Goal: Task Accomplishment & Management: Manage account settings

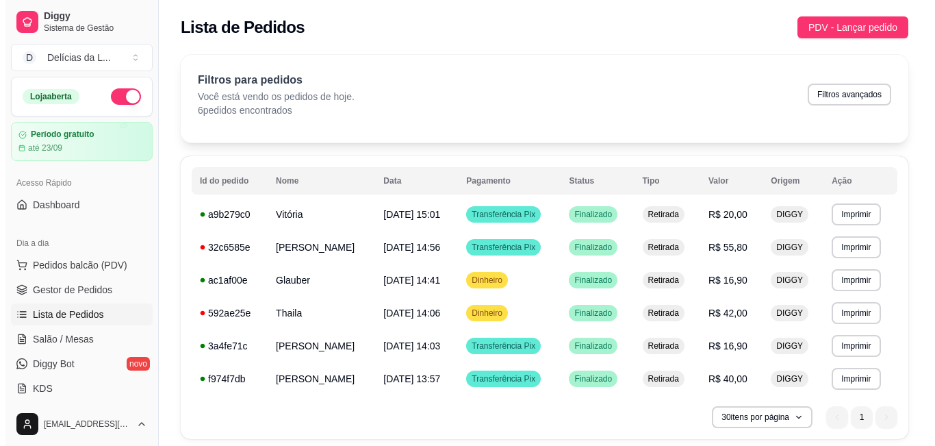
scroll to position [274, 0]
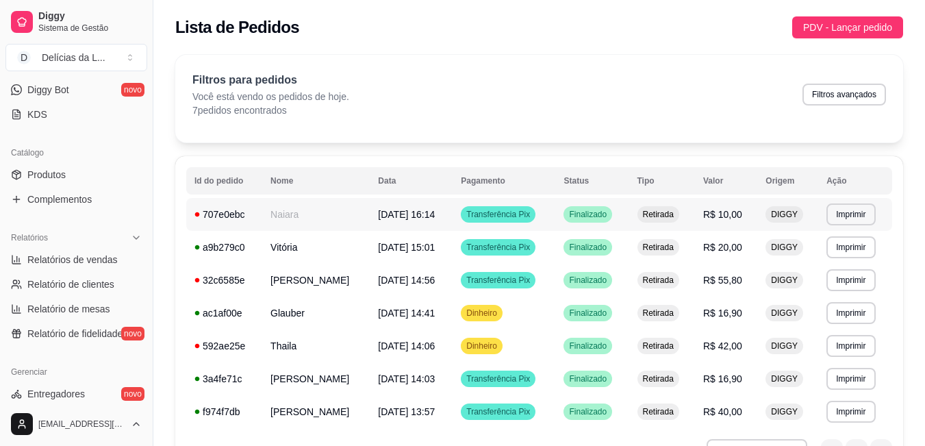
click at [425, 203] on td "06/09/25 às 16:14" at bounding box center [411, 214] width 83 height 33
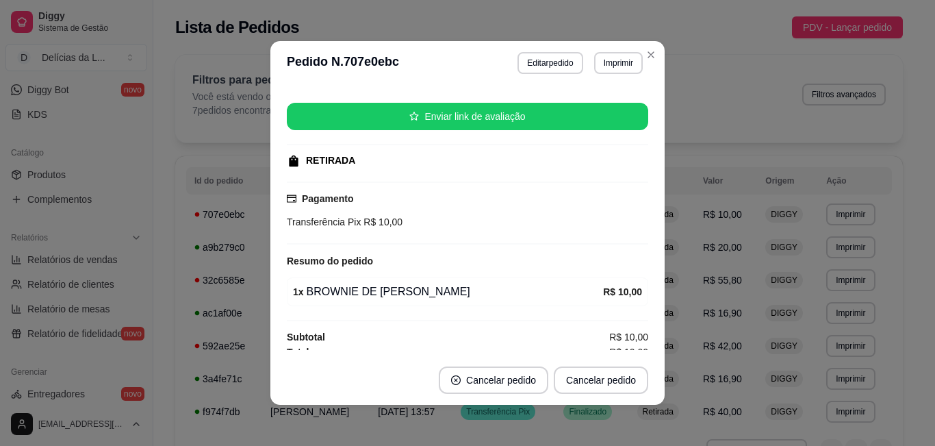
scroll to position [134, 0]
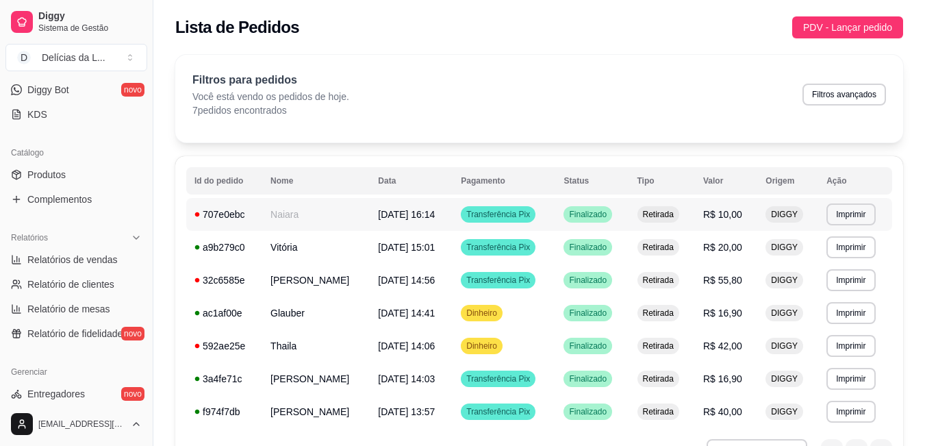
click at [405, 203] on td "06/09/25 às 16:14" at bounding box center [411, 214] width 83 height 33
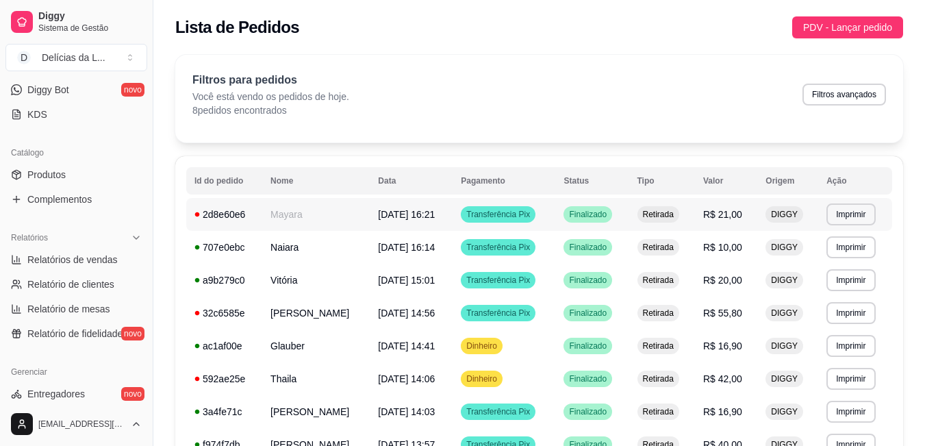
click at [303, 203] on td "Mayara" at bounding box center [316, 214] width 108 height 33
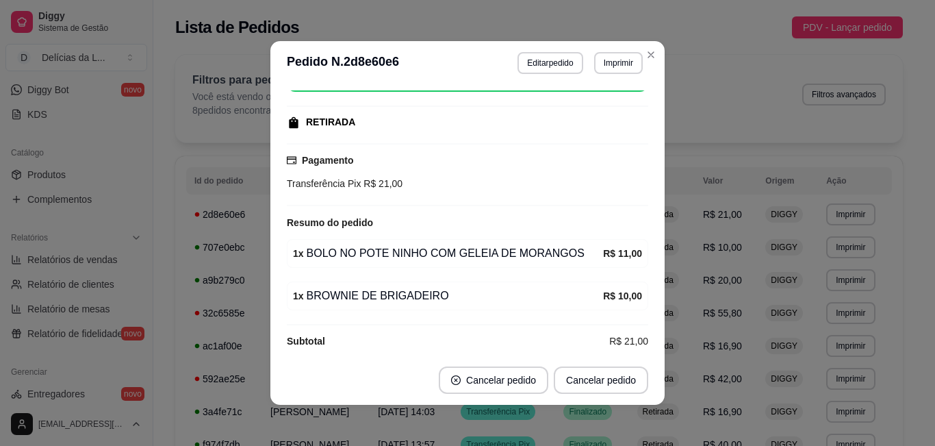
scroll to position [177, 0]
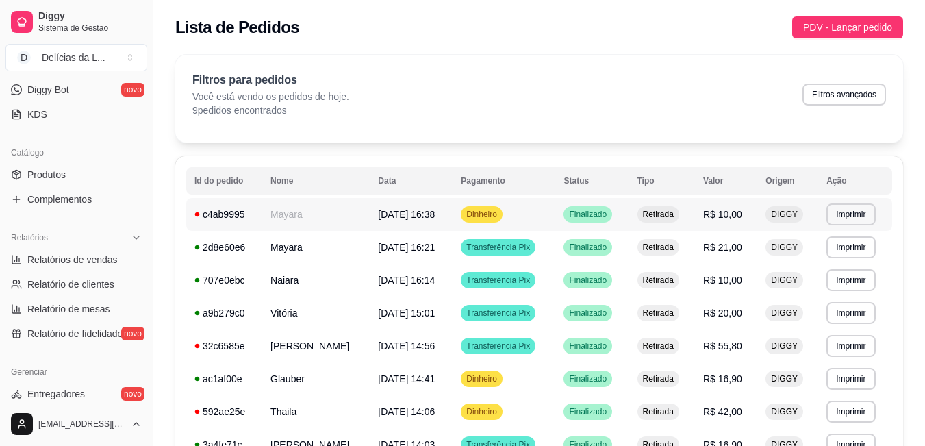
click at [519, 216] on td "Dinheiro" at bounding box center [504, 214] width 103 height 33
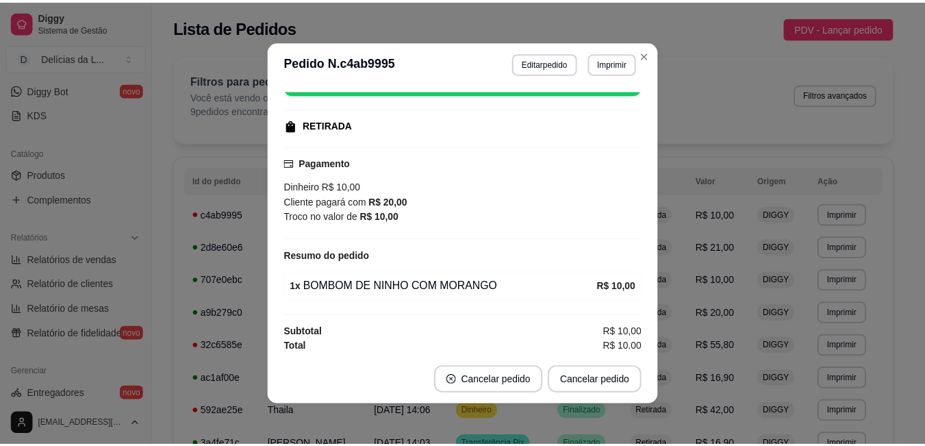
scroll to position [164, 0]
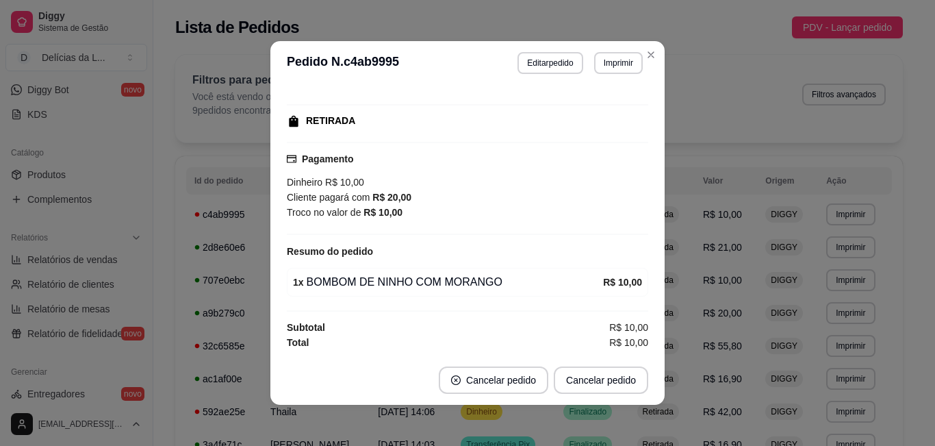
click at [538, 281] on div "1 x BOMBOM DE NINHO COM MORANGO" at bounding box center [448, 282] width 310 height 16
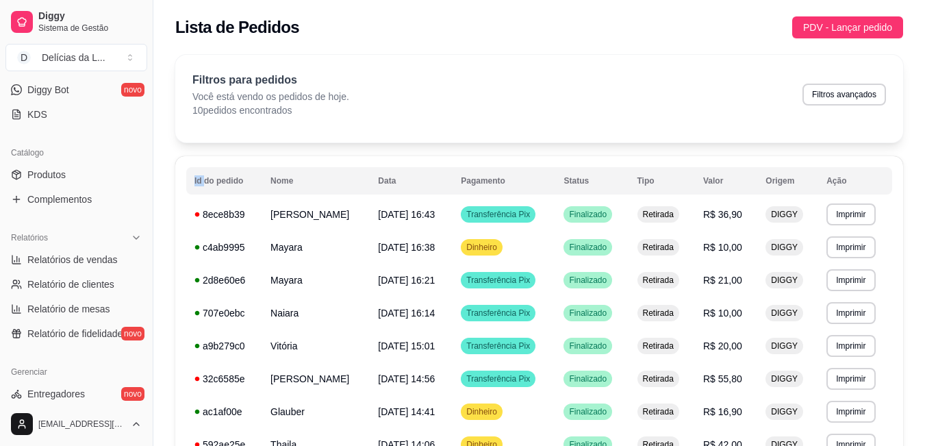
click at [713, 118] on div "Filtros para pedidos Você está vendo os pedidos de hoje. 10 pedidos encontrados…" at bounding box center [539, 99] width 728 height 88
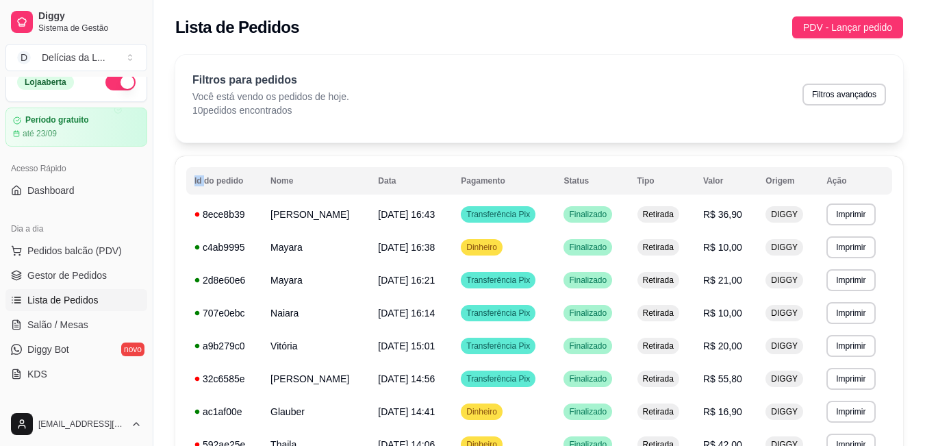
scroll to position [0, 0]
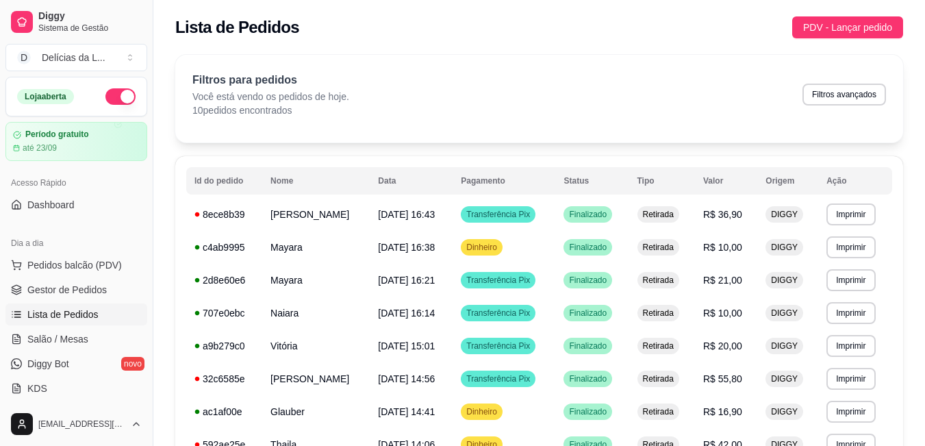
click at [318, 84] on p "Filtros para pedidos" at bounding box center [270, 80] width 157 height 16
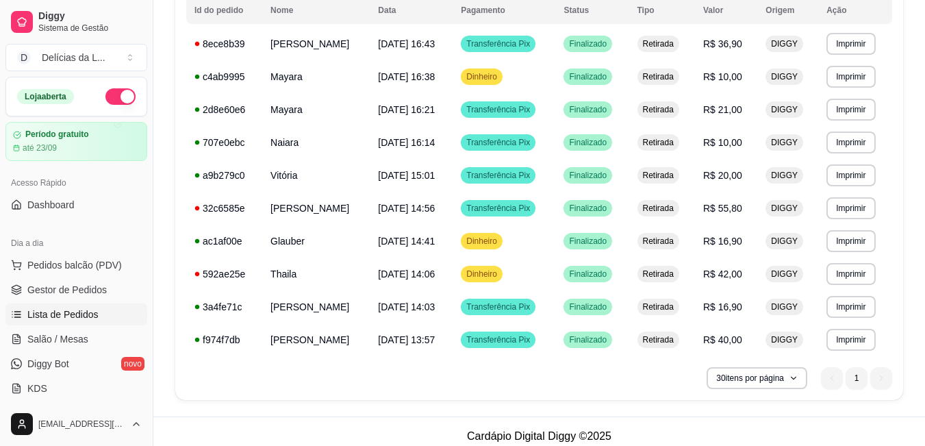
scroll to position [180, 0]
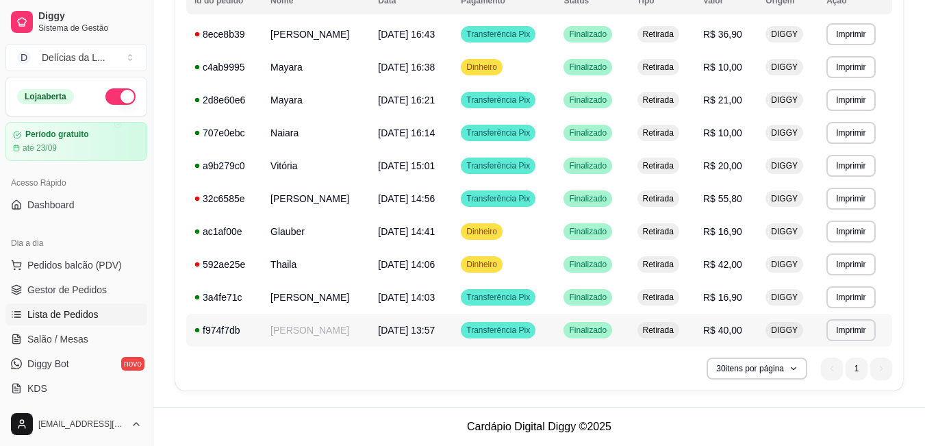
click at [679, 331] on div "Retirada" at bounding box center [658, 330] width 42 height 16
click at [116, 96] on button "button" at bounding box center [120, 96] width 30 height 16
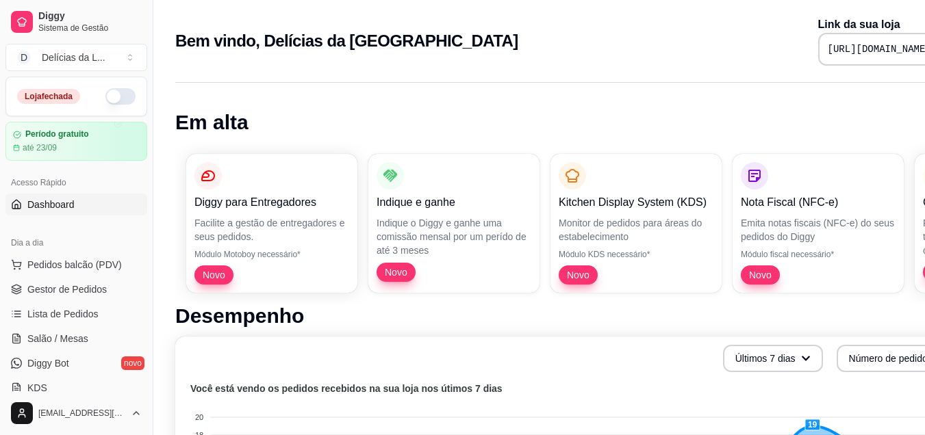
click at [105, 99] on button "button" at bounding box center [120, 96] width 30 height 16
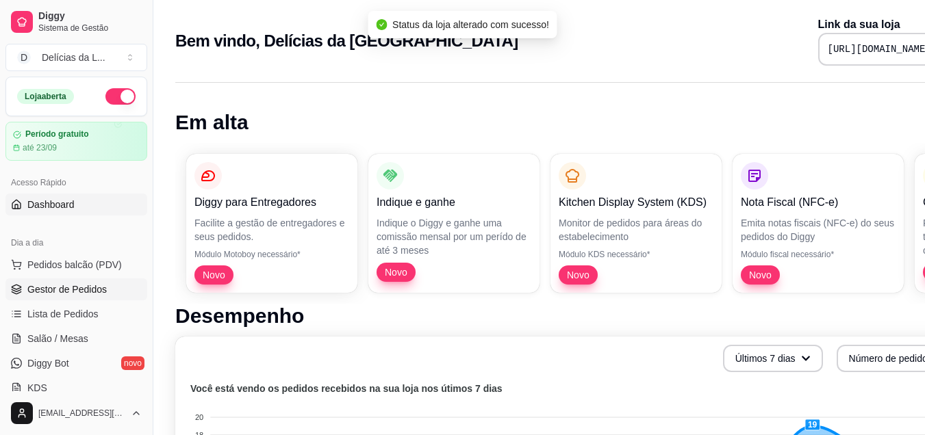
click at [121, 294] on link "Gestor de Pedidos" at bounding box center [76, 290] width 142 height 22
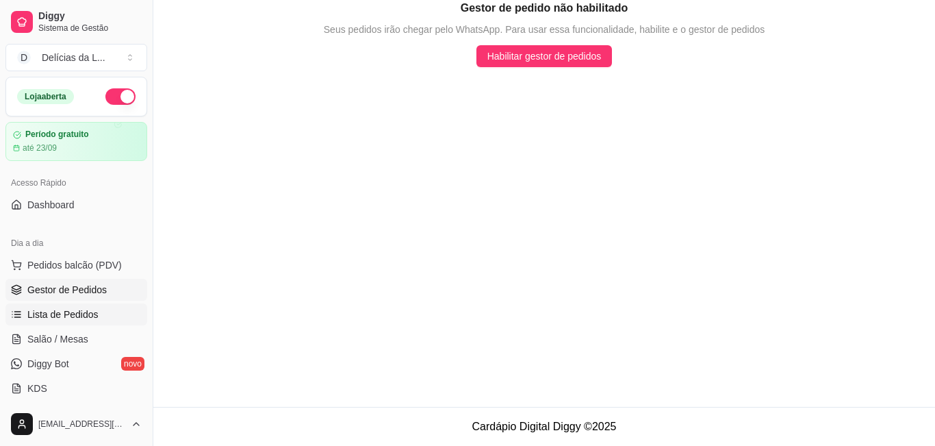
click at [99, 312] on link "Lista de Pedidos" at bounding box center [76, 314] width 142 height 22
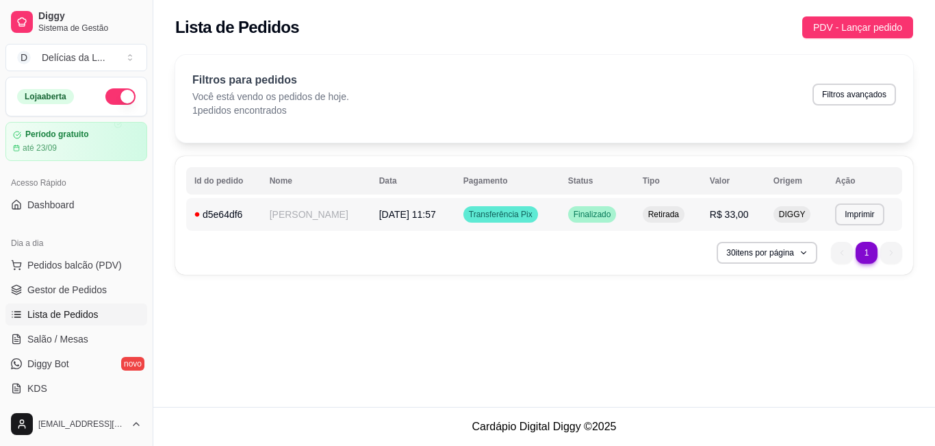
click at [526, 212] on span "Transferência Pix" at bounding box center [500, 214] width 69 height 11
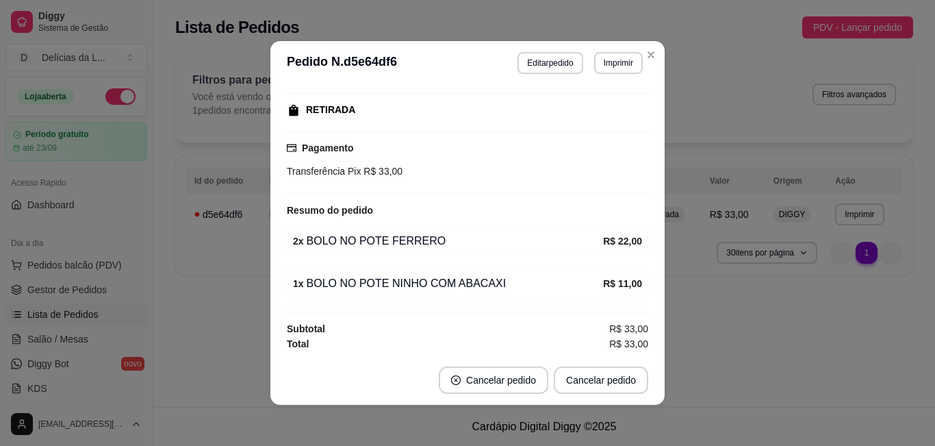
scroll to position [177, 0]
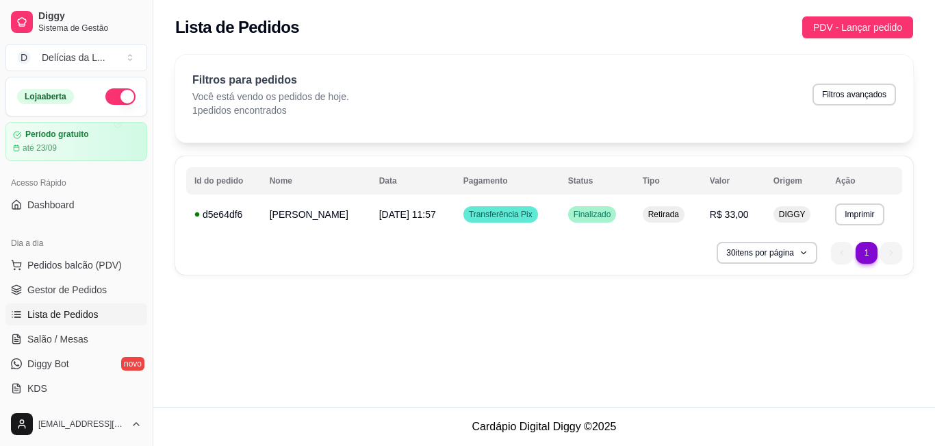
click at [264, 375] on div "**********" at bounding box center [544, 203] width 782 height 407
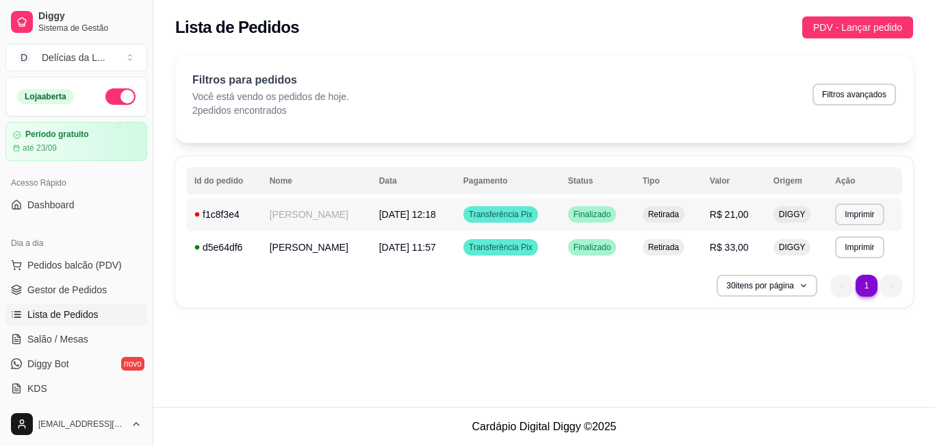
click at [403, 217] on span "[DATE] 12:18" at bounding box center [407, 214] width 57 height 11
